Goal: Navigation & Orientation: Find specific page/section

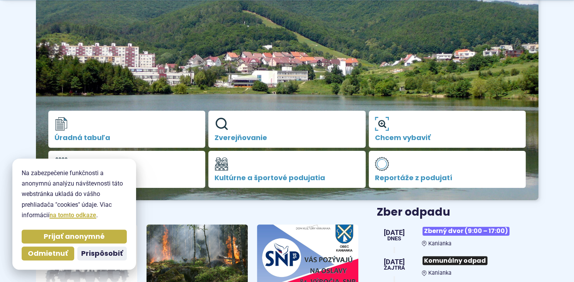
scroll to position [122, 0]
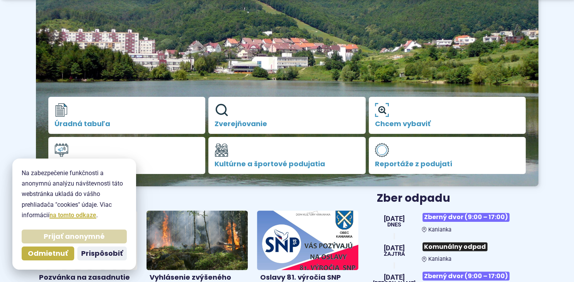
click at [62, 239] on span "Prijať anonymné" at bounding box center [74, 237] width 61 height 9
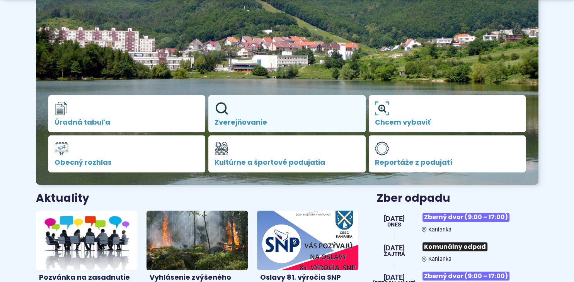
click at [247, 121] on span "Zverejňovanie" at bounding box center [286, 123] width 145 height 8
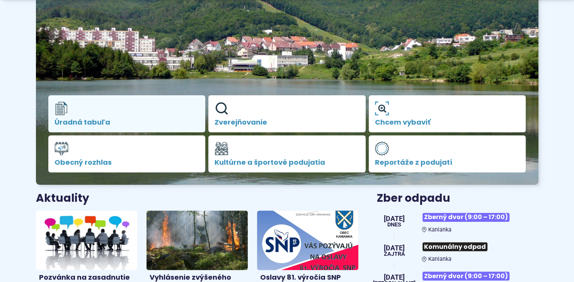
click at [93, 116] on link "Úradná tabuľa" at bounding box center [126, 113] width 157 height 37
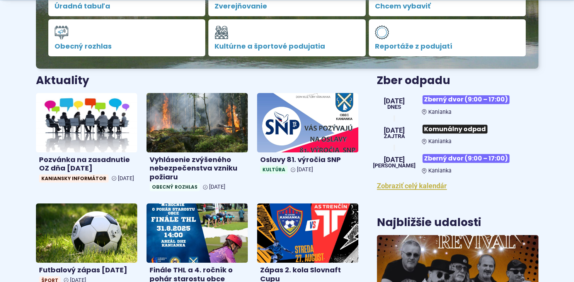
scroll to position [244, 0]
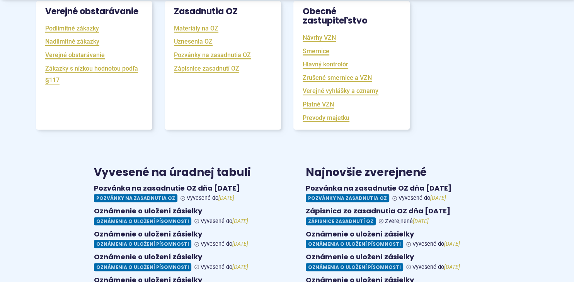
scroll to position [367, 0]
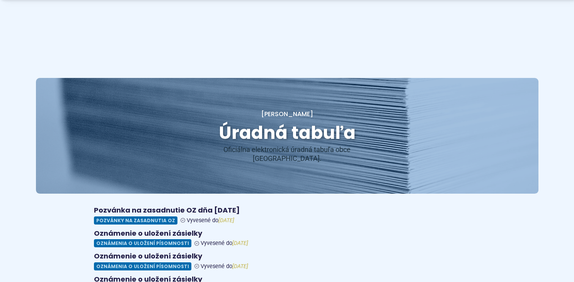
scroll to position [122, 0]
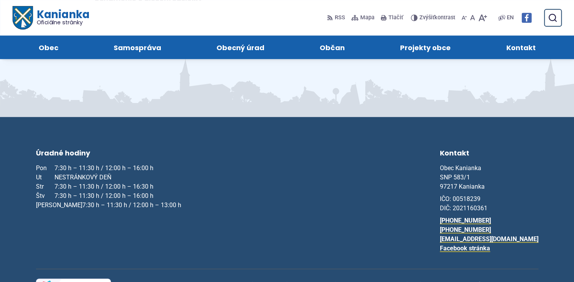
scroll to position [561, 0]
